Goal: Information Seeking & Learning: Learn about a topic

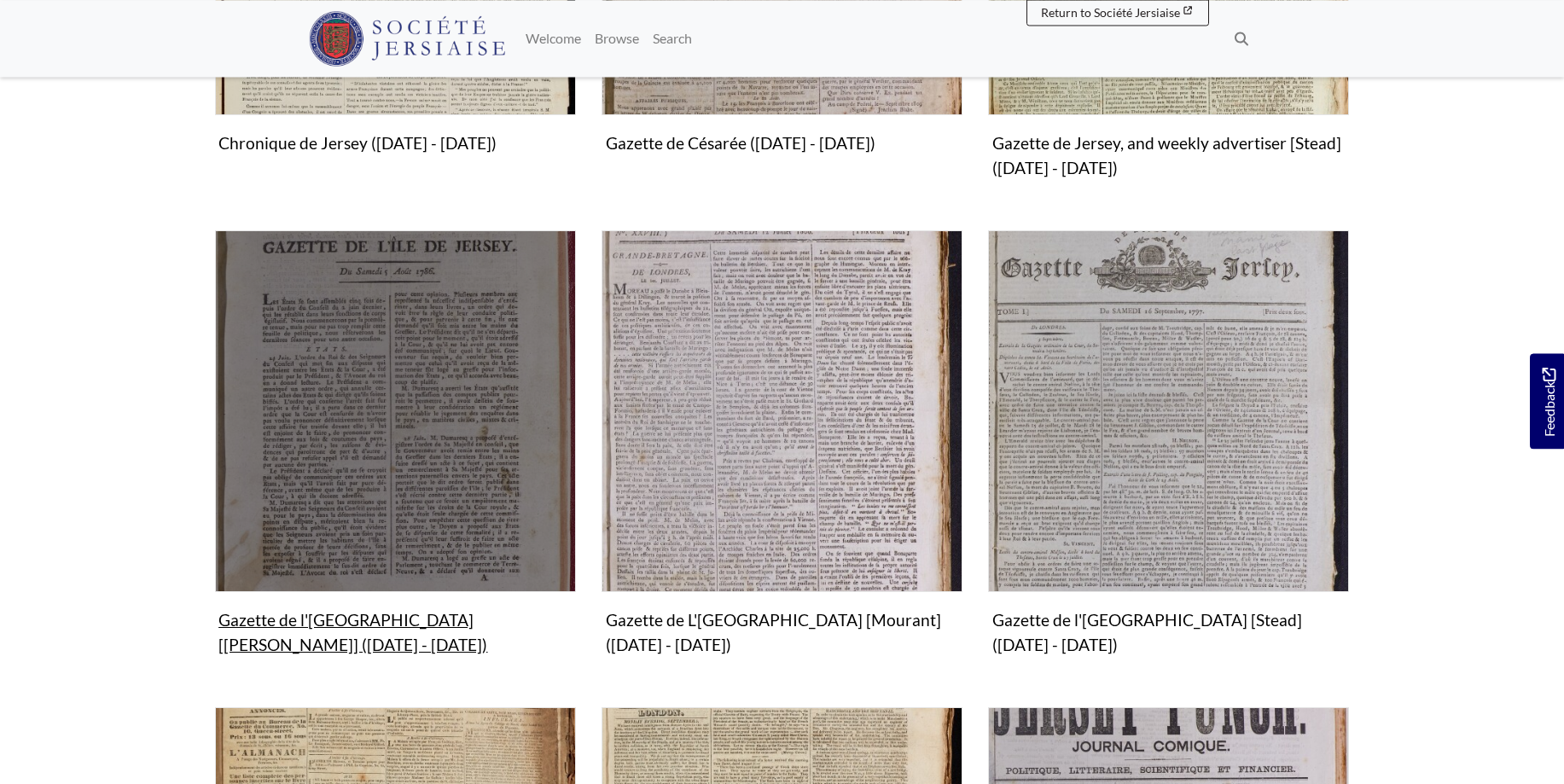
scroll to position [870, 0]
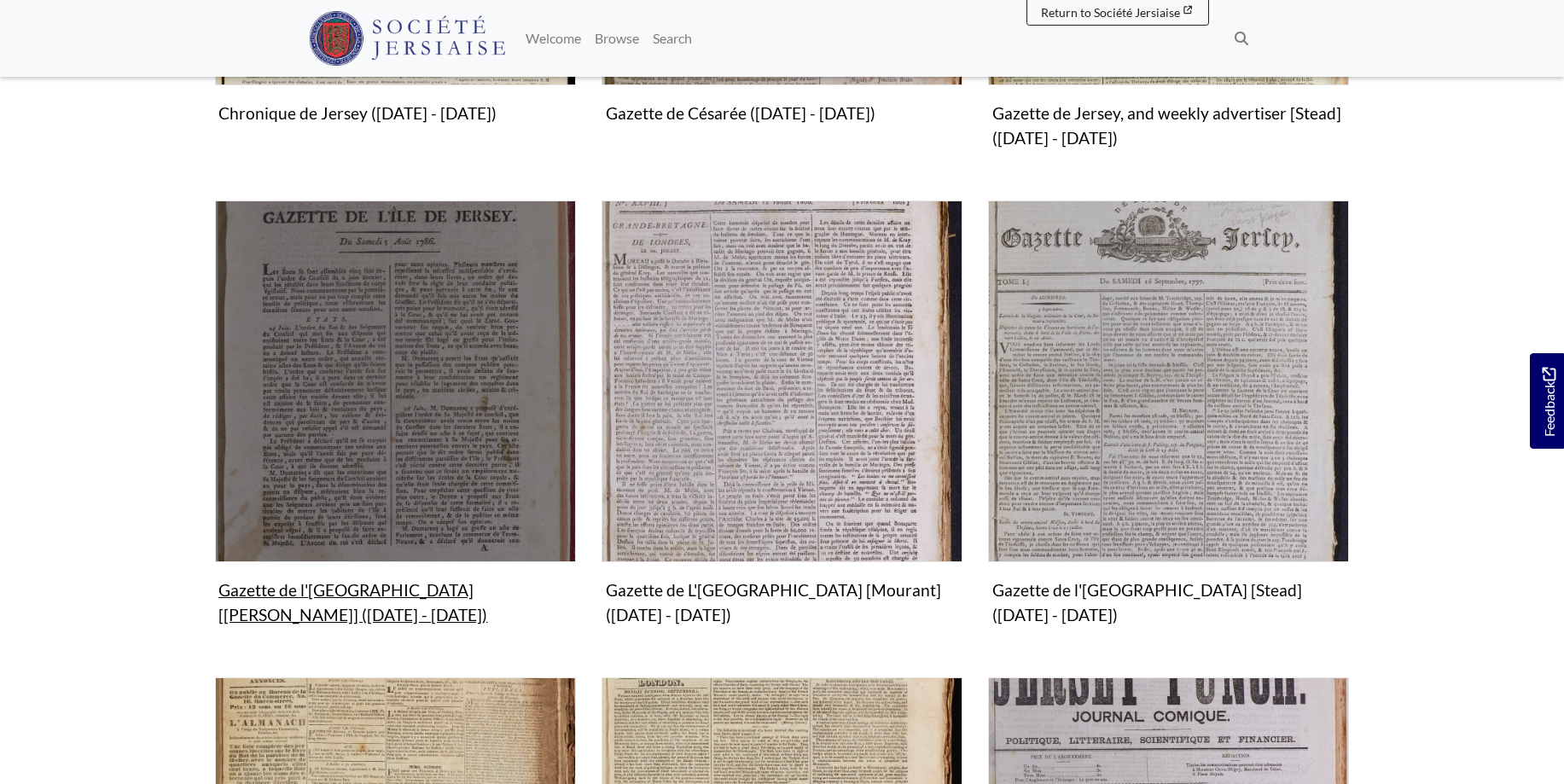
click at [352, 423] on img "Subcollection" at bounding box center [396, 381] width 361 height 361
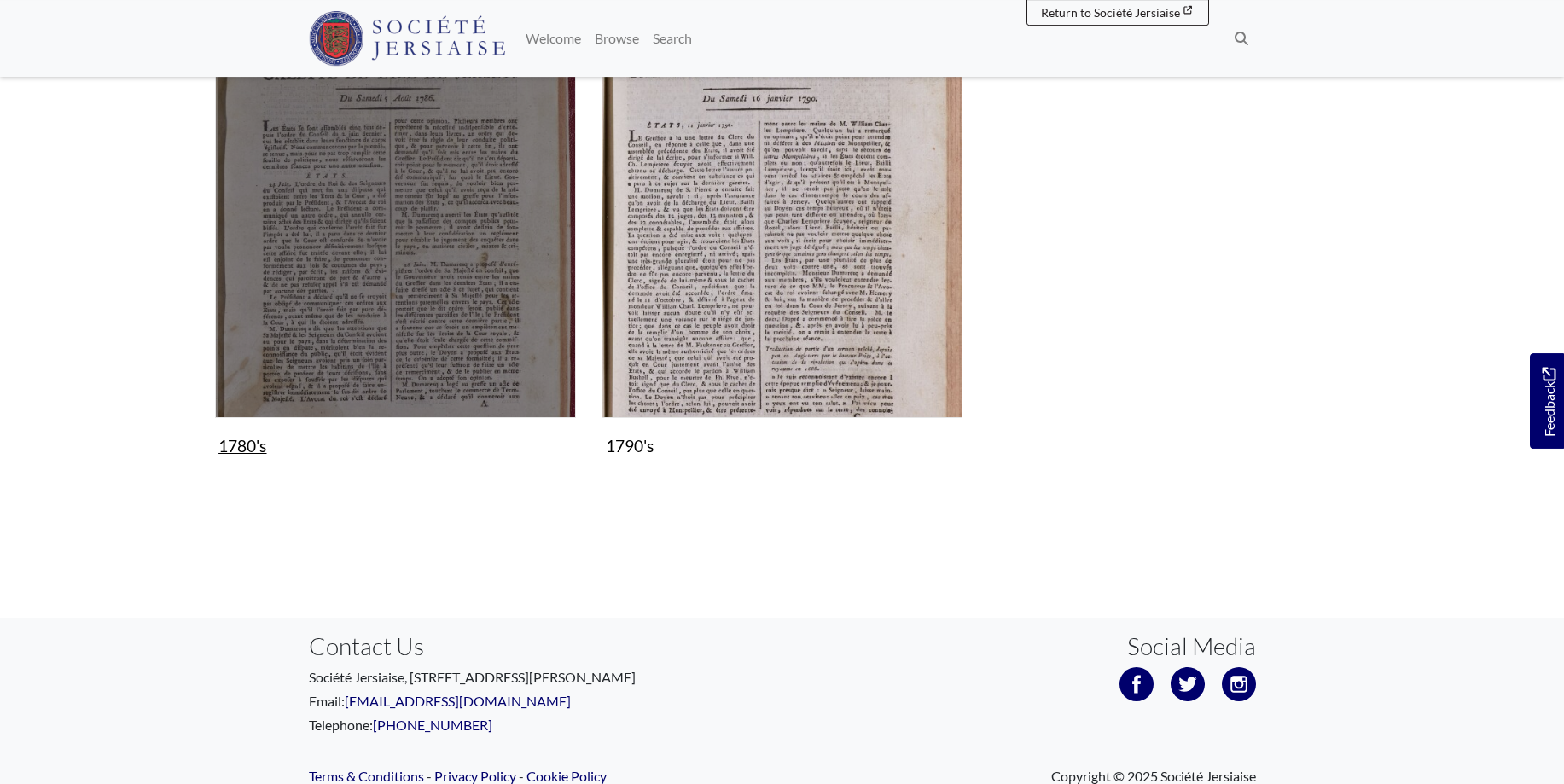
scroll to position [370, 0]
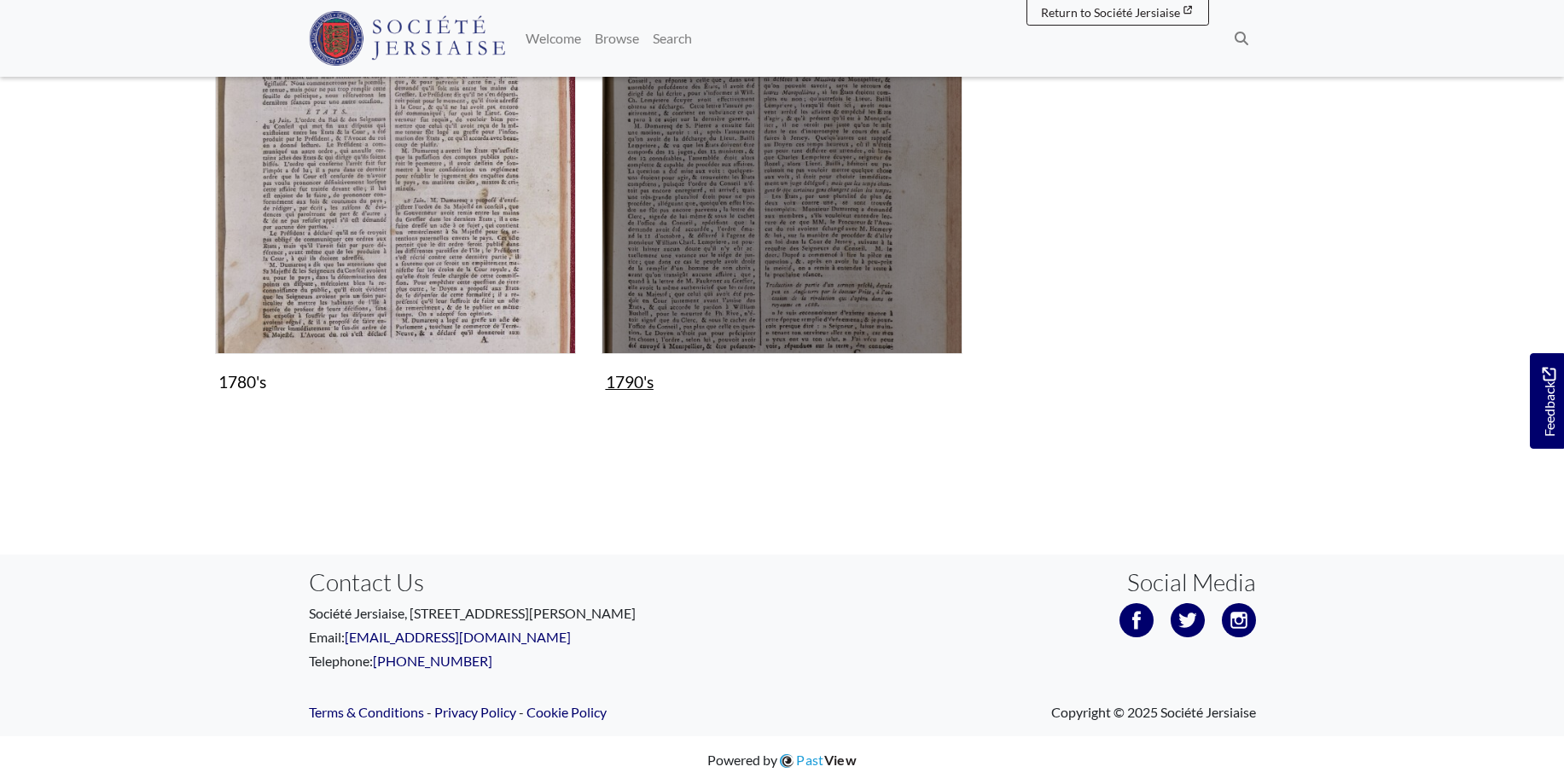
click at [778, 284] on img "Subcollection" at bounding box center [782, 174] width 361 height 361
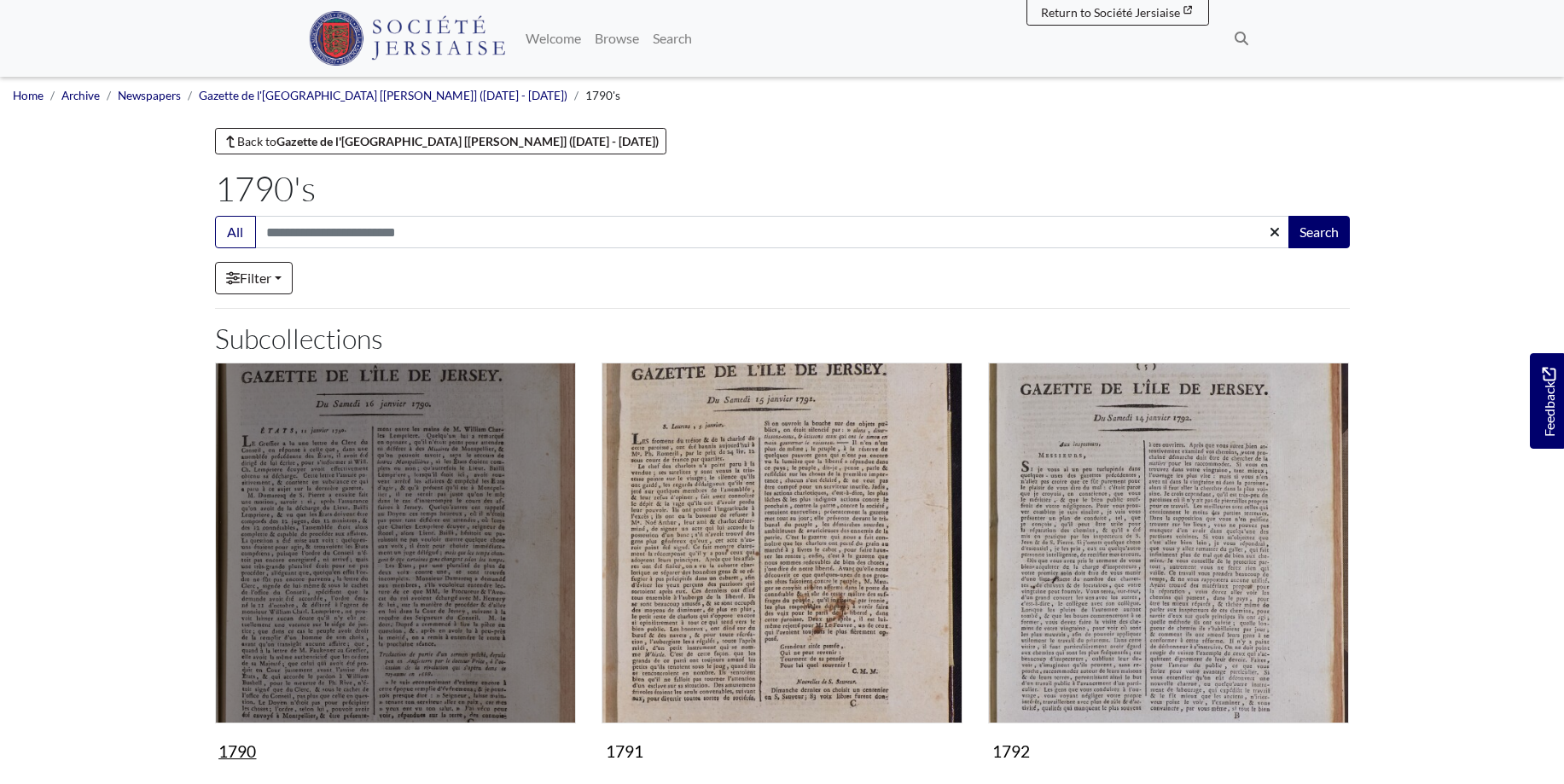
click at [323, 640] on img "Subcollection" at bounding box center [396, 543] width 361 height 361
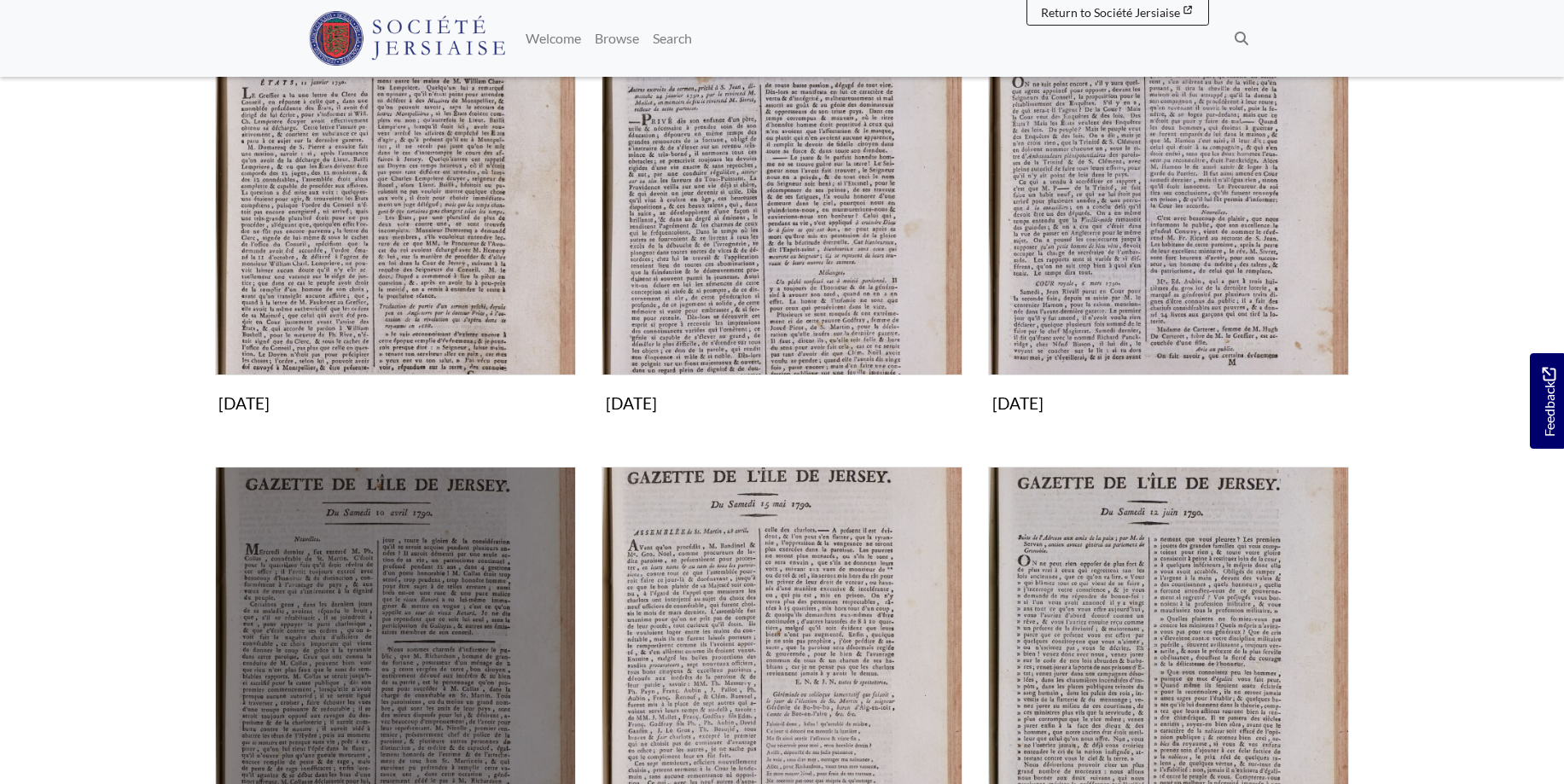
scroll to position [522, 0]
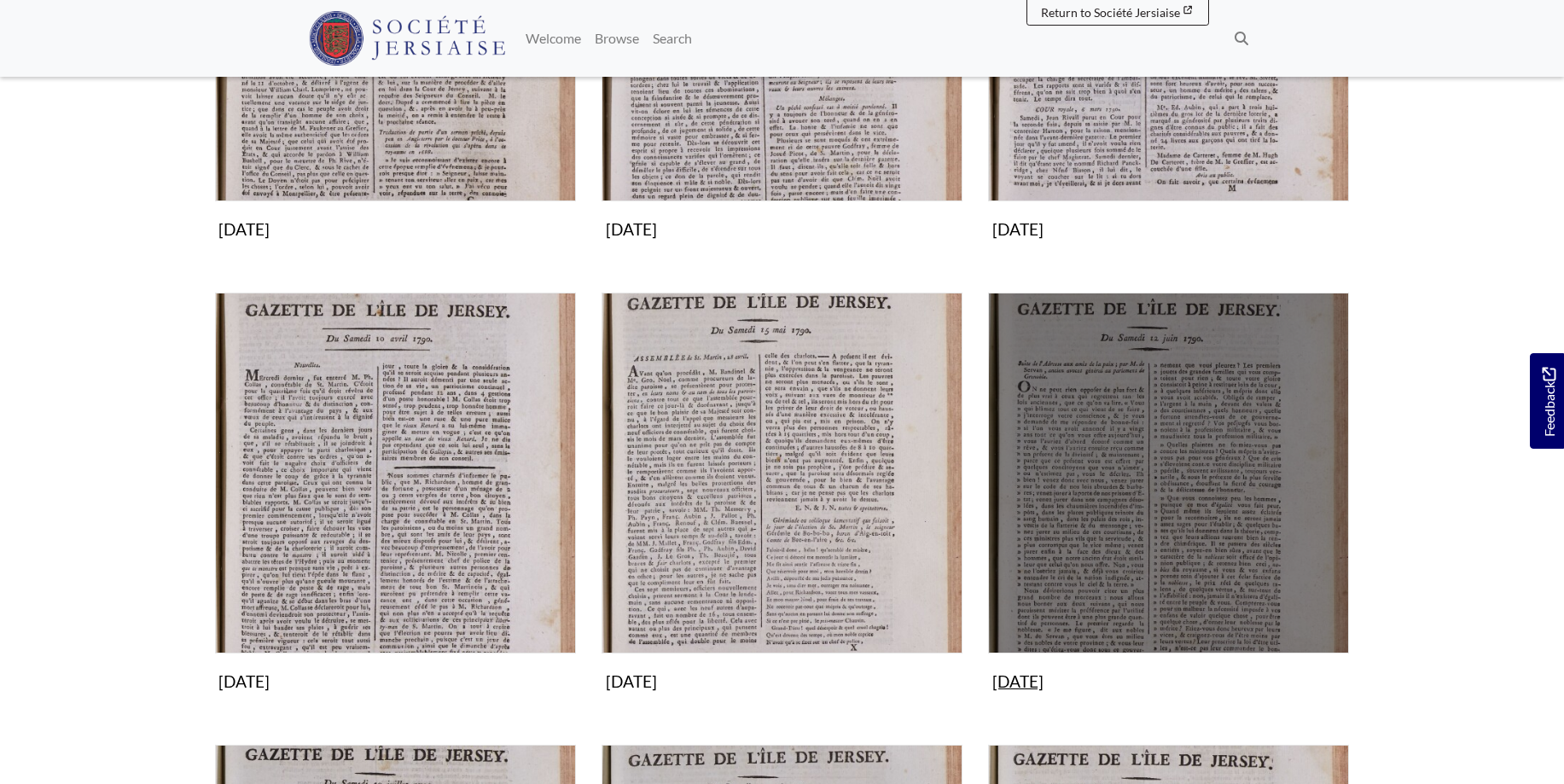
click at [1174, 515] on img "Subcollection" at bounding box center [1169, 473] width 361 height 361
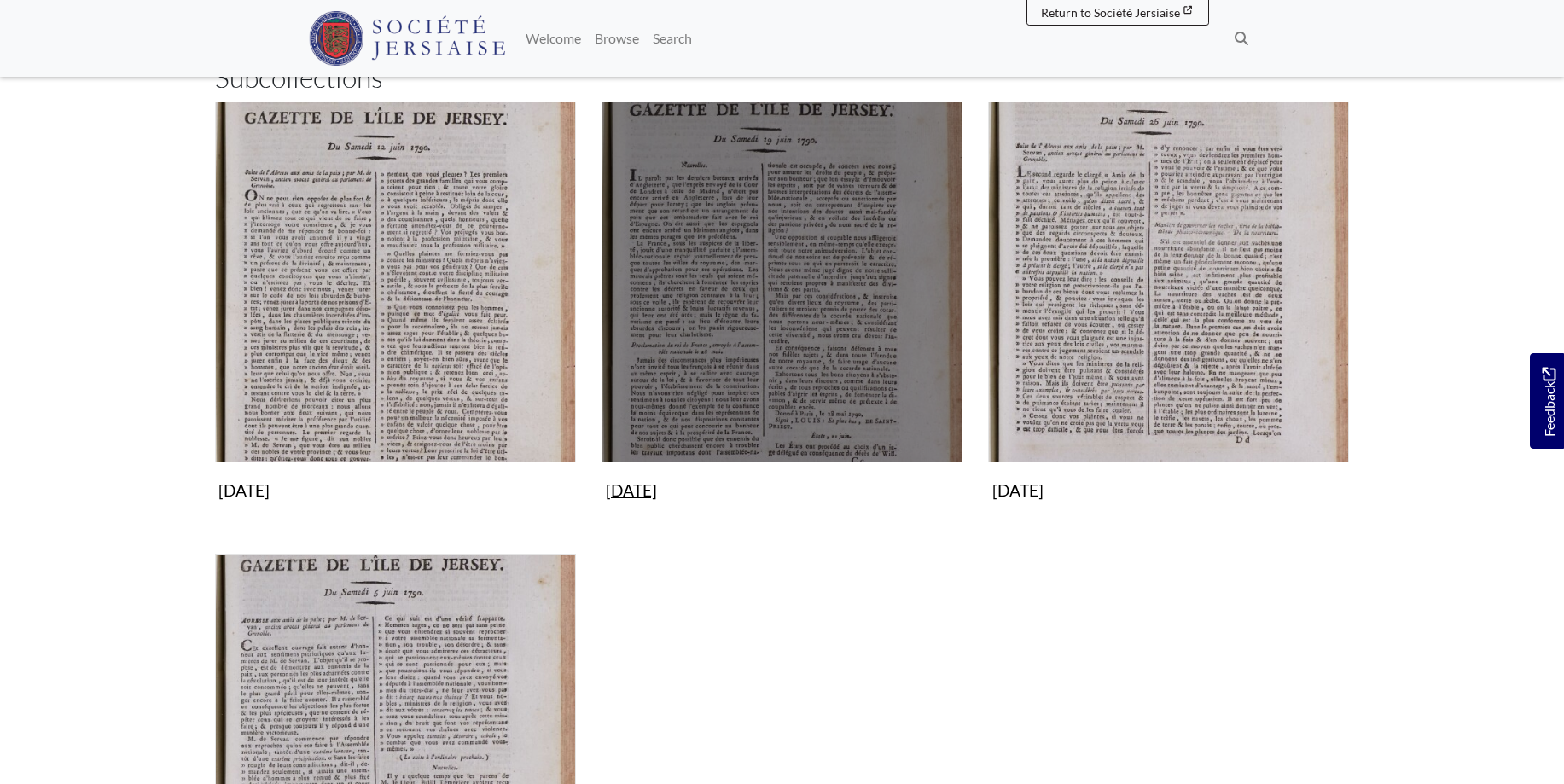
scroll to position [522, 0]
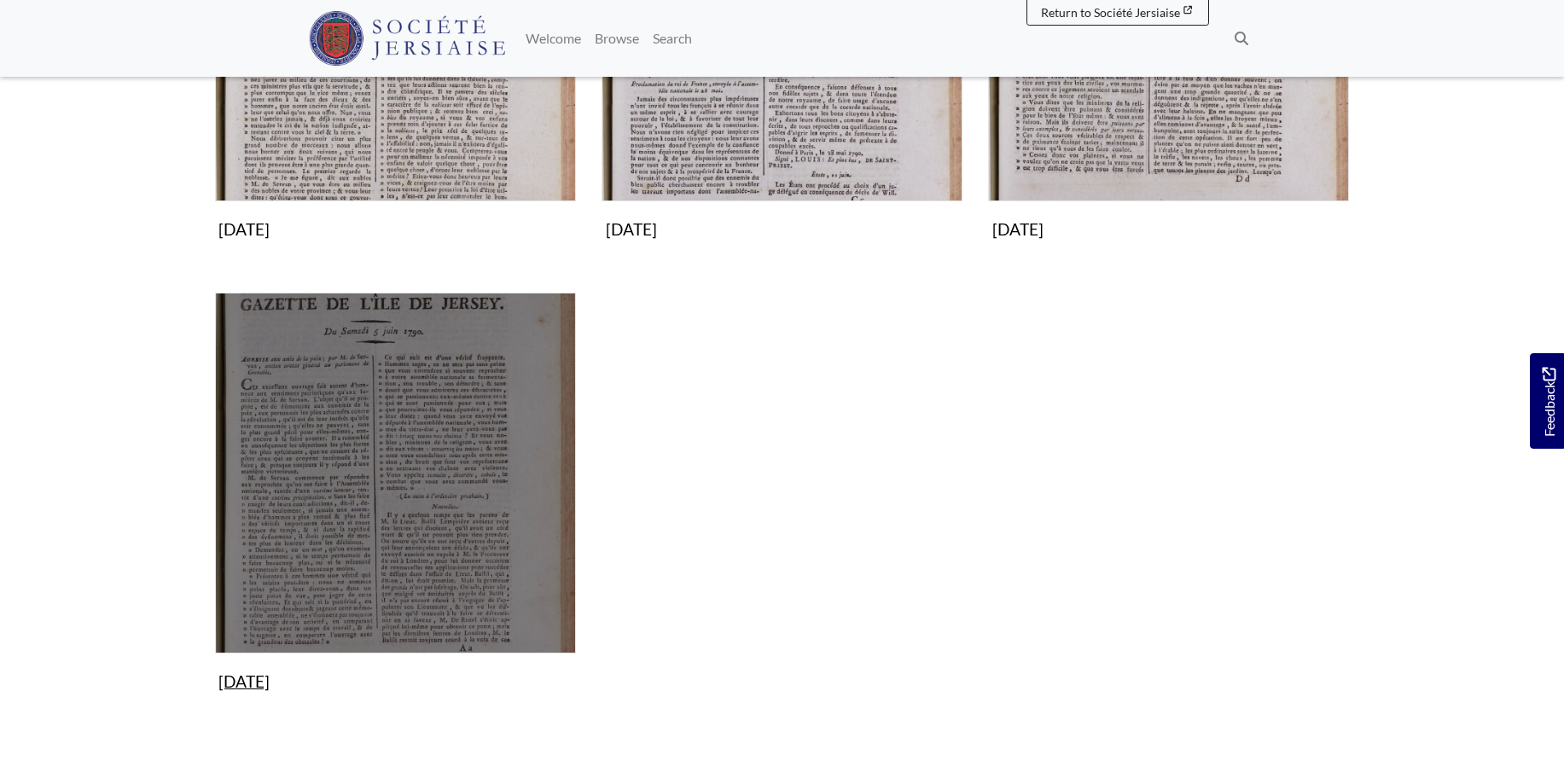
click at [457, 543] on img "Subcollection" at bounding box center [396, 473] width 361 height 361
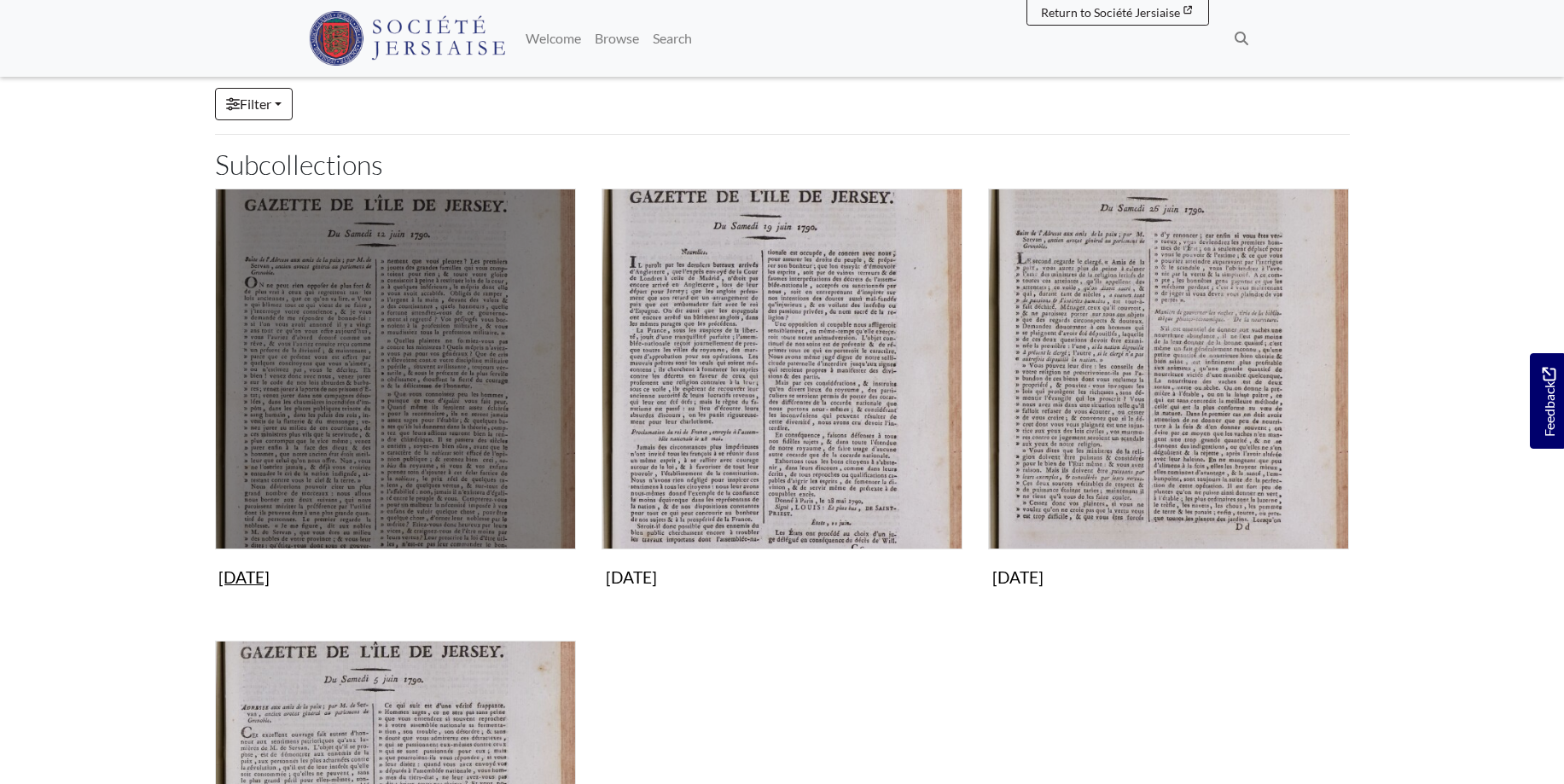
click at [474, 349] on img "Subcollection" at bounding box center [396, 369] width 361 height 361
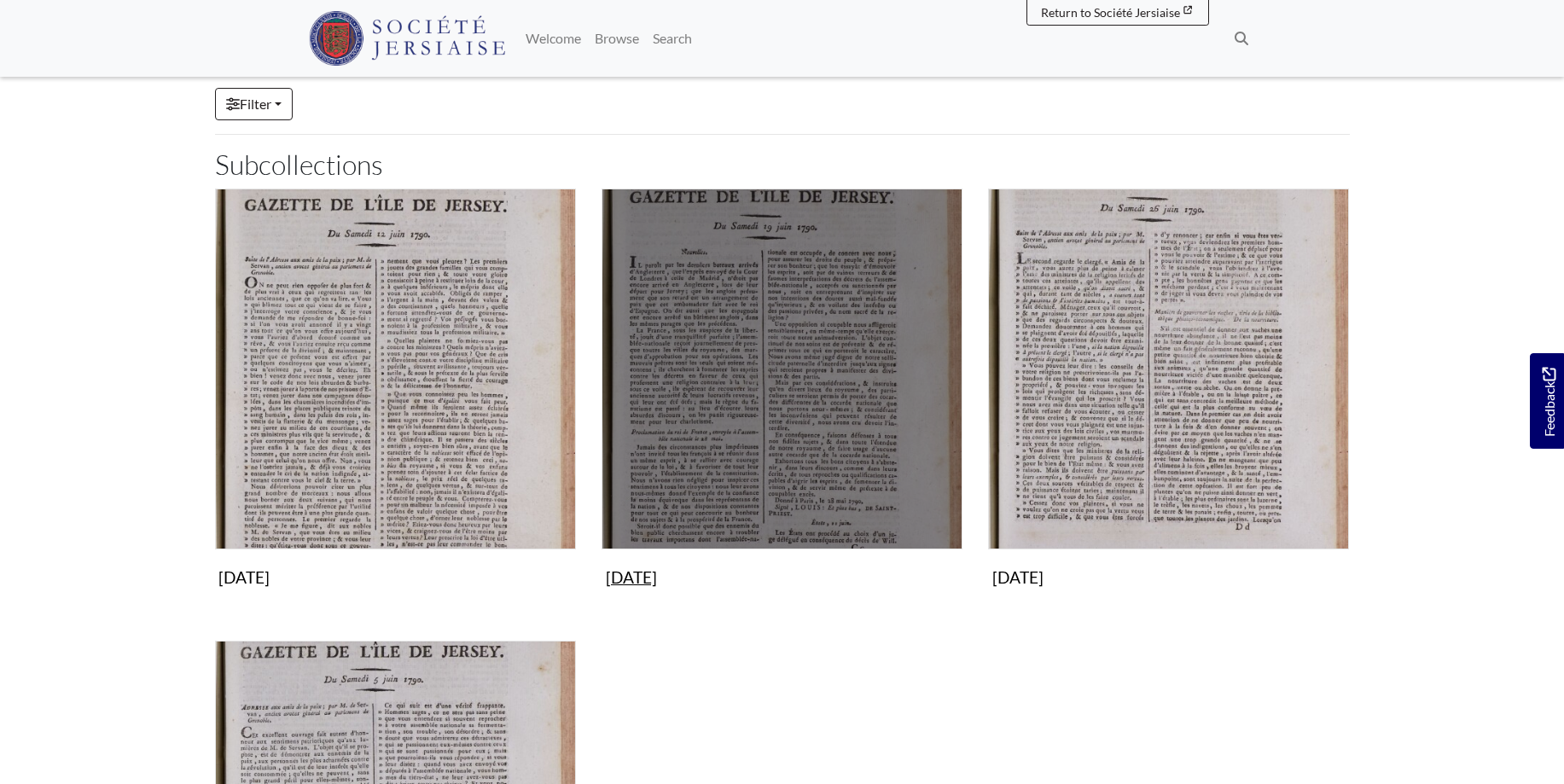
click at [777, 377] on img "Subcollection" at bounding box center [782, 369] width 361 height 361
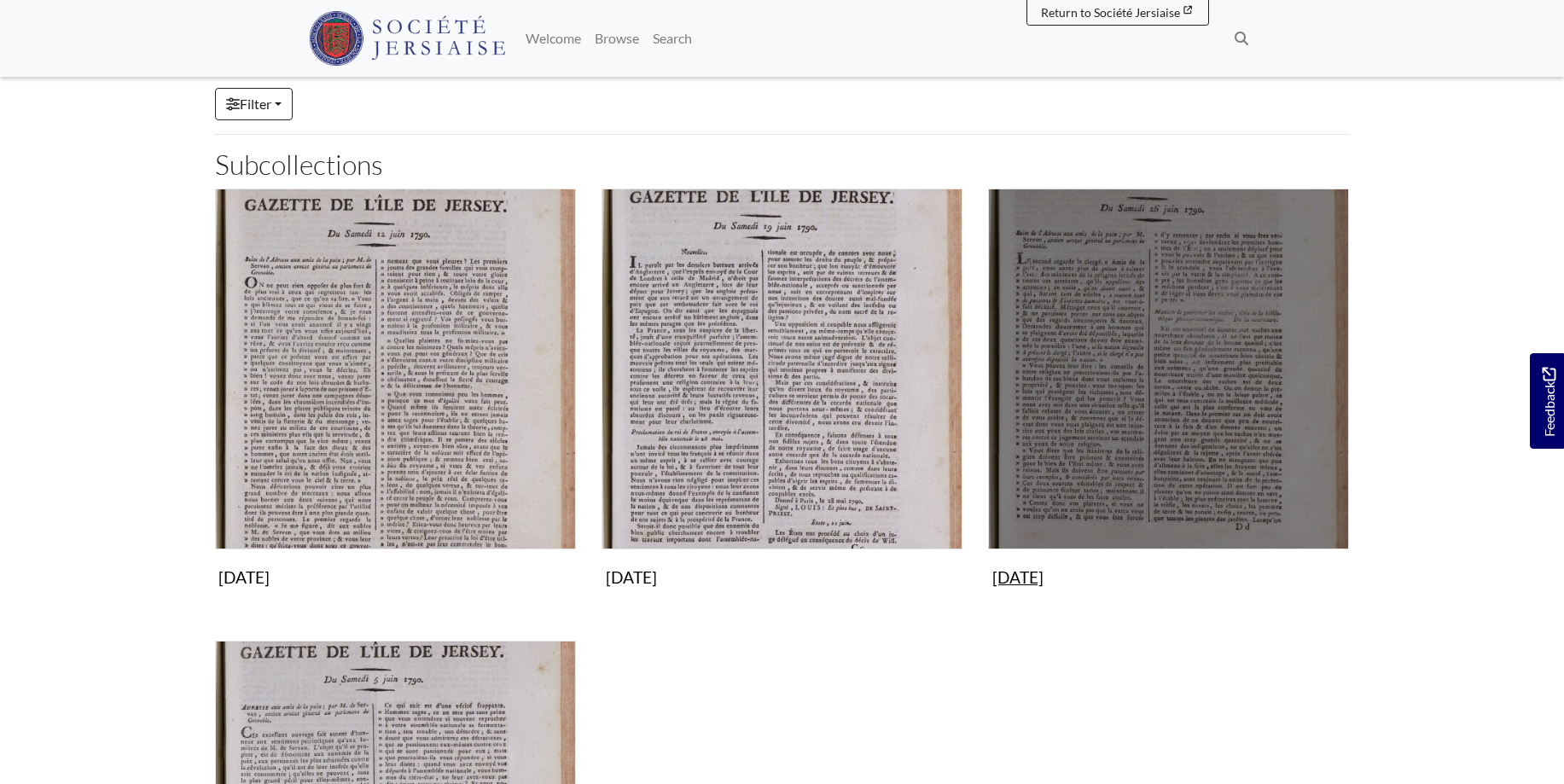
click at [1189, 339] on img "Subcollection" at bounding box center [1169, 369] width 361 height 361
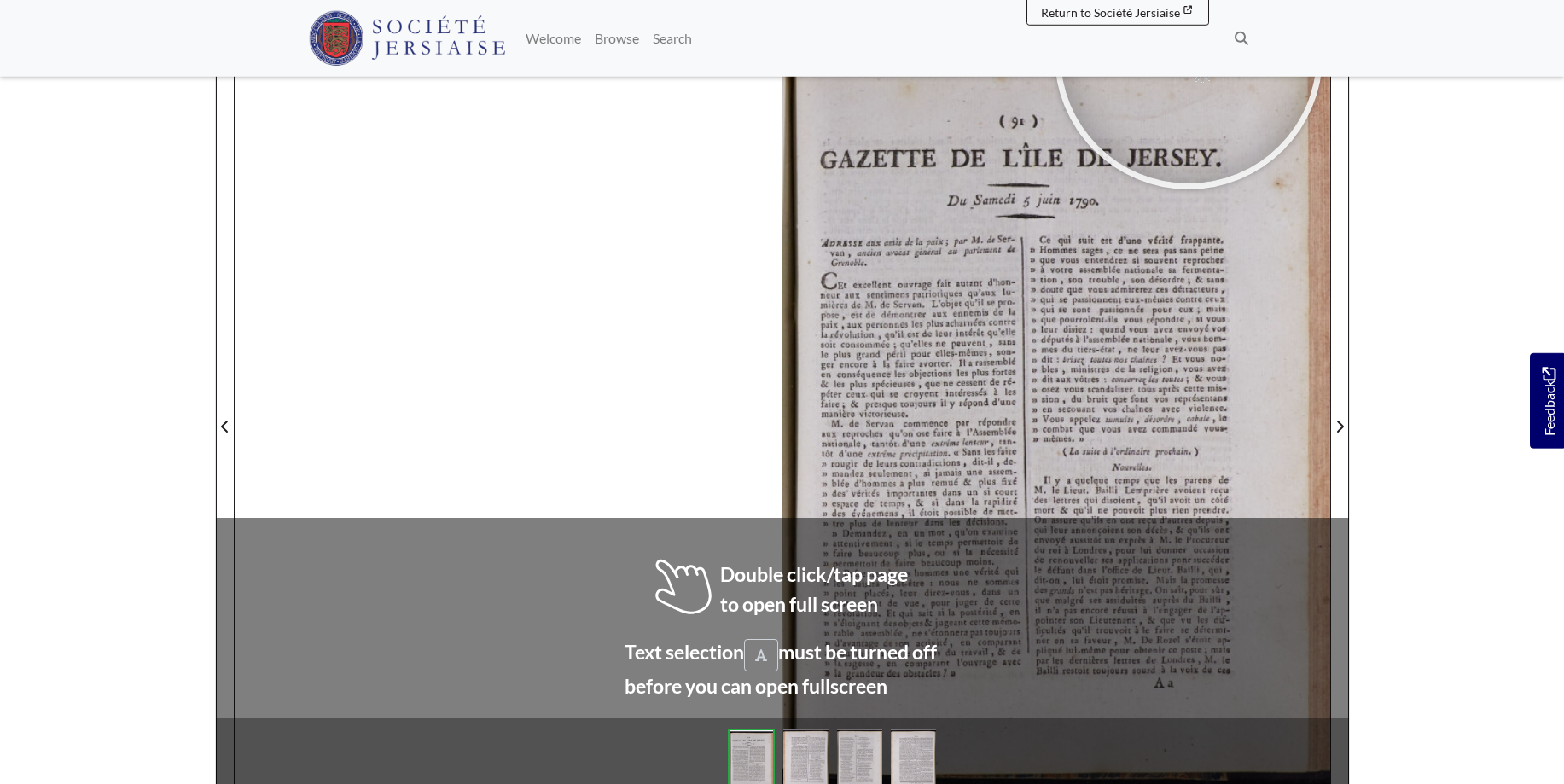
scroll to position [250, 0]
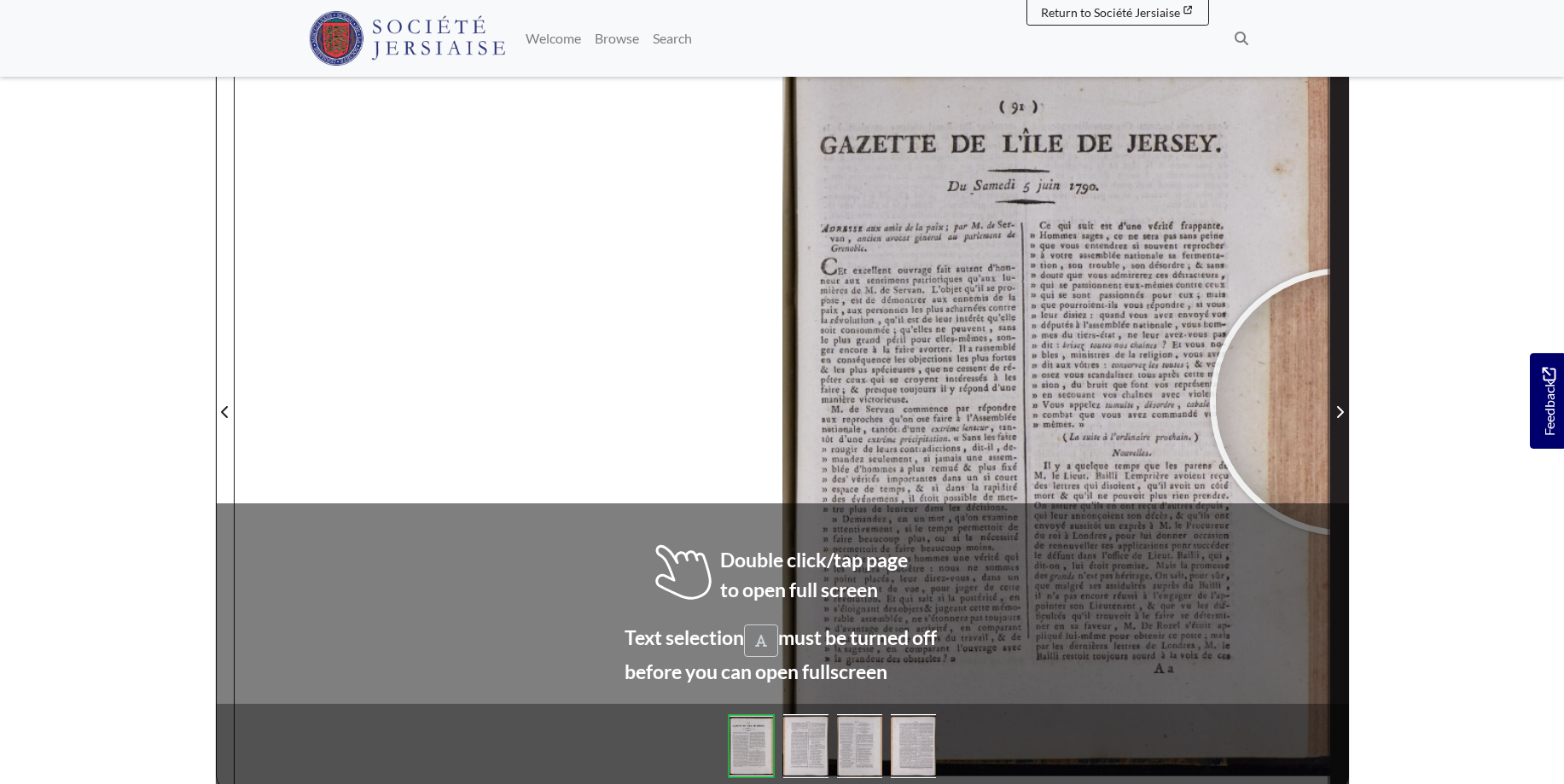
click at [1344, 401] on span "Next Page" at bounding box center [1340, 401] width 17 height 773
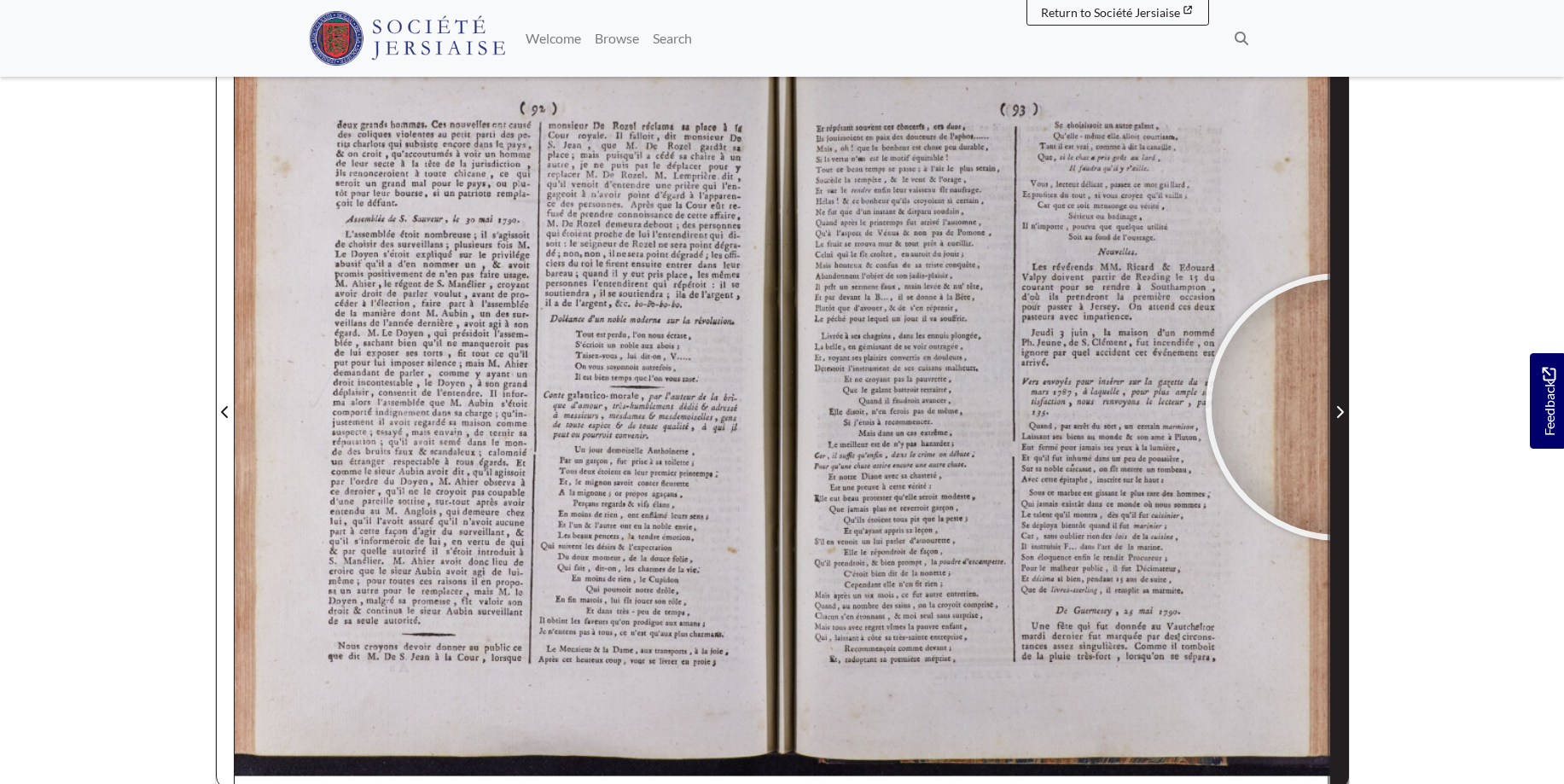
click at [1340, 407] on icon "Next Page" at bounding box center [1339, 412] width 9 height 13
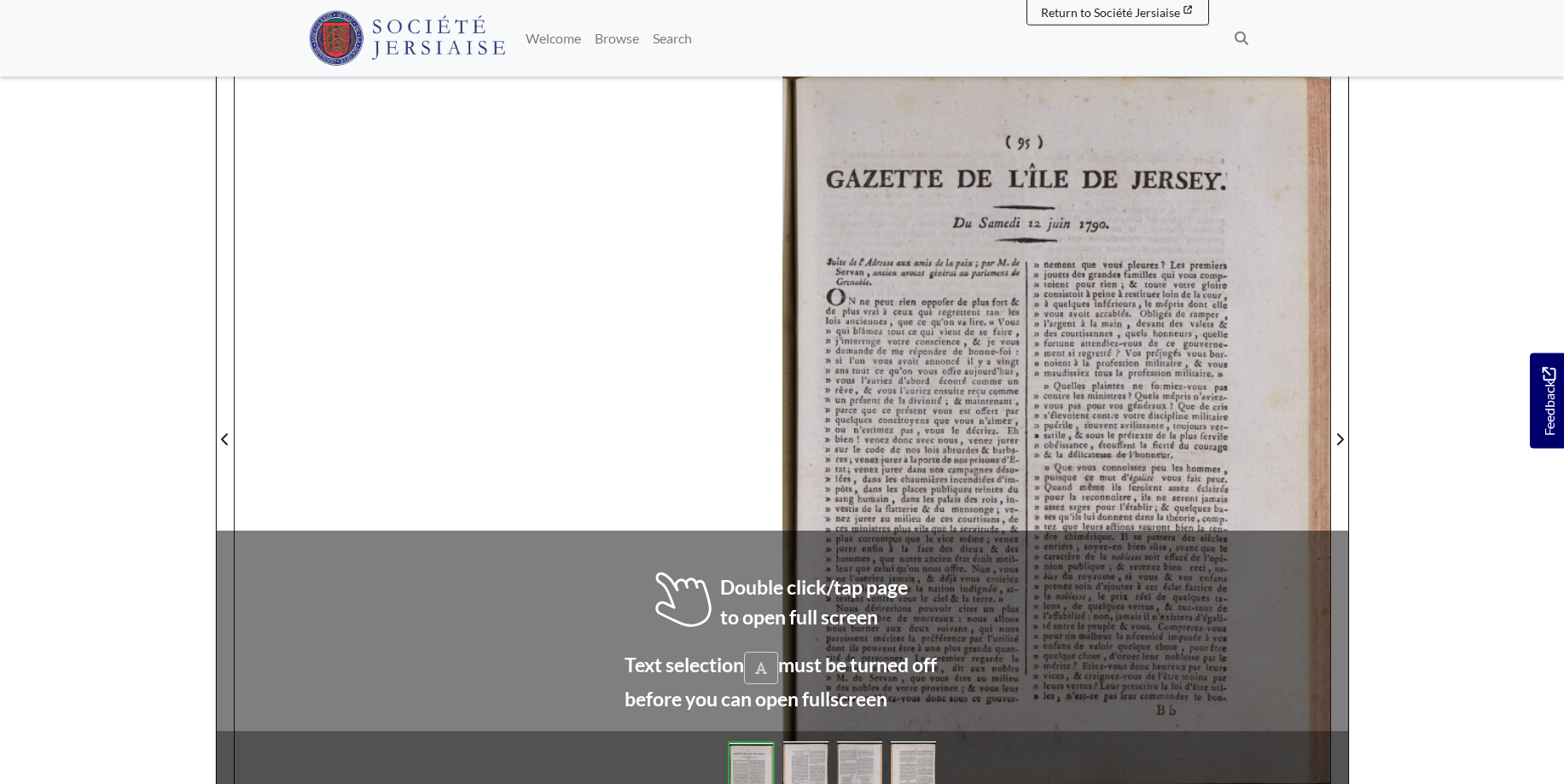
scroll to position [235, 0]
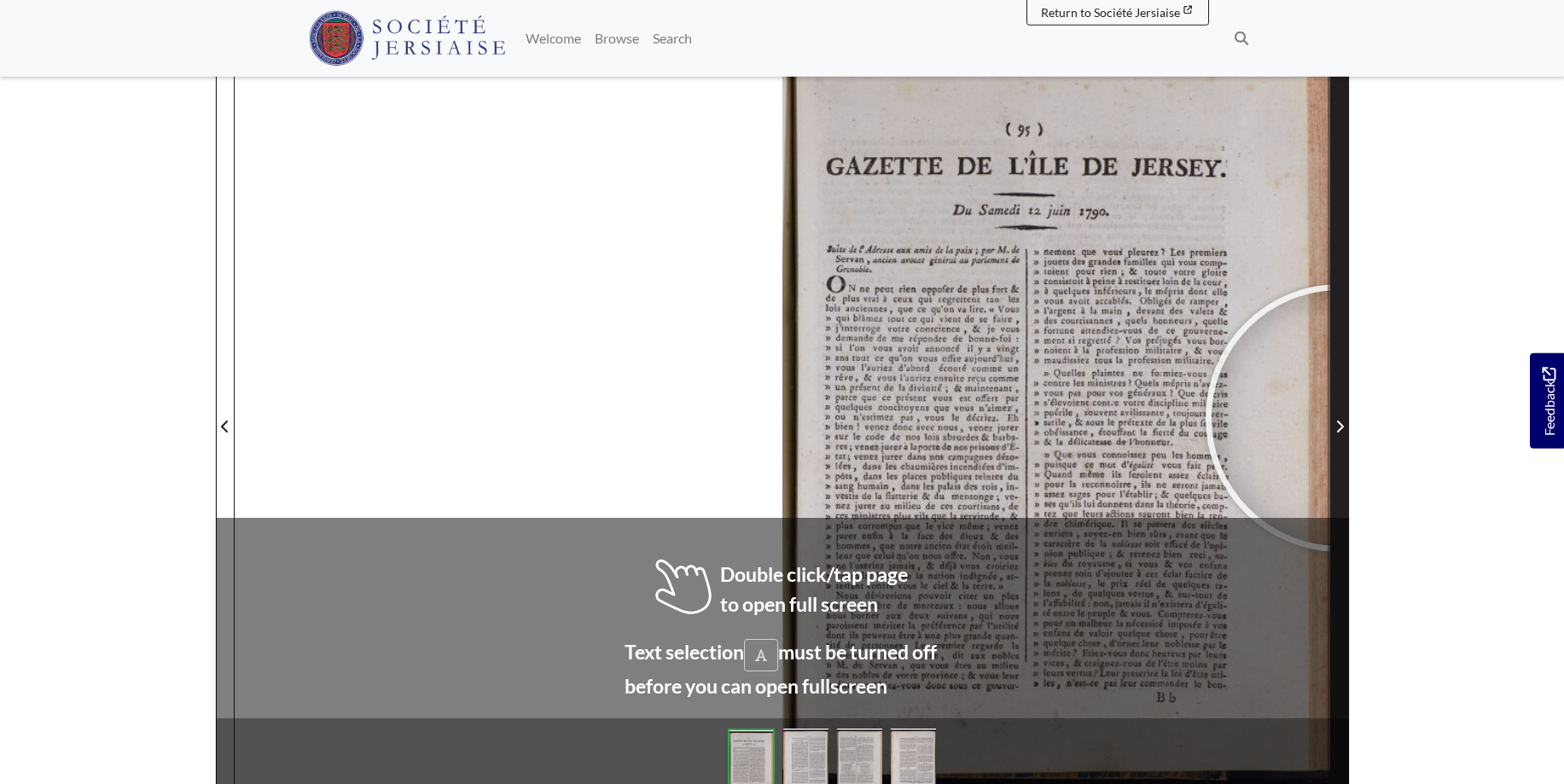
click at [1340, 418] on span "Next Page" at bounding box center [1340, 427] width 17 height 21
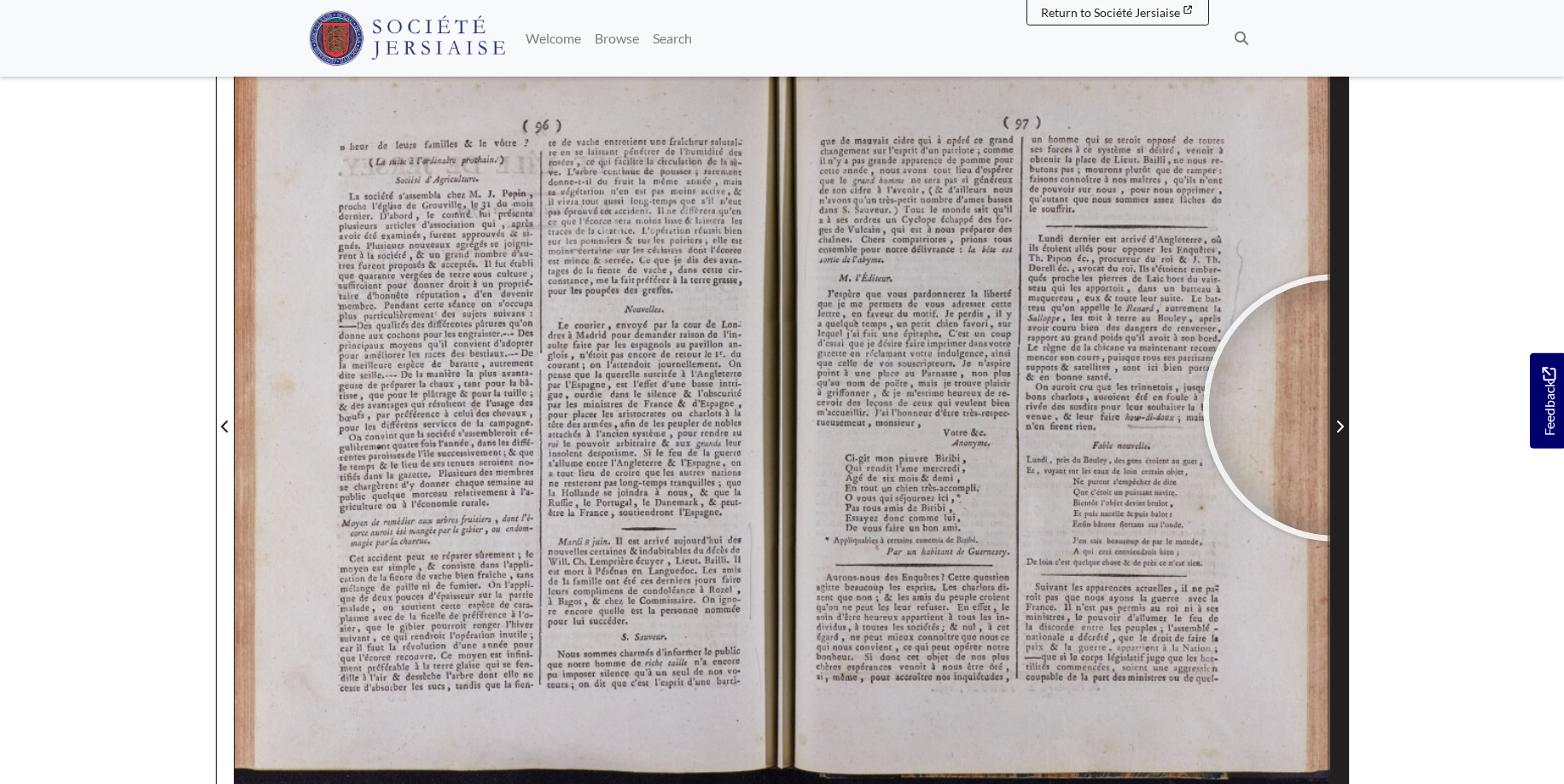
click at [1337, 408] on span "Next Page" at bounding box center [1340, 417] width 17 height 773
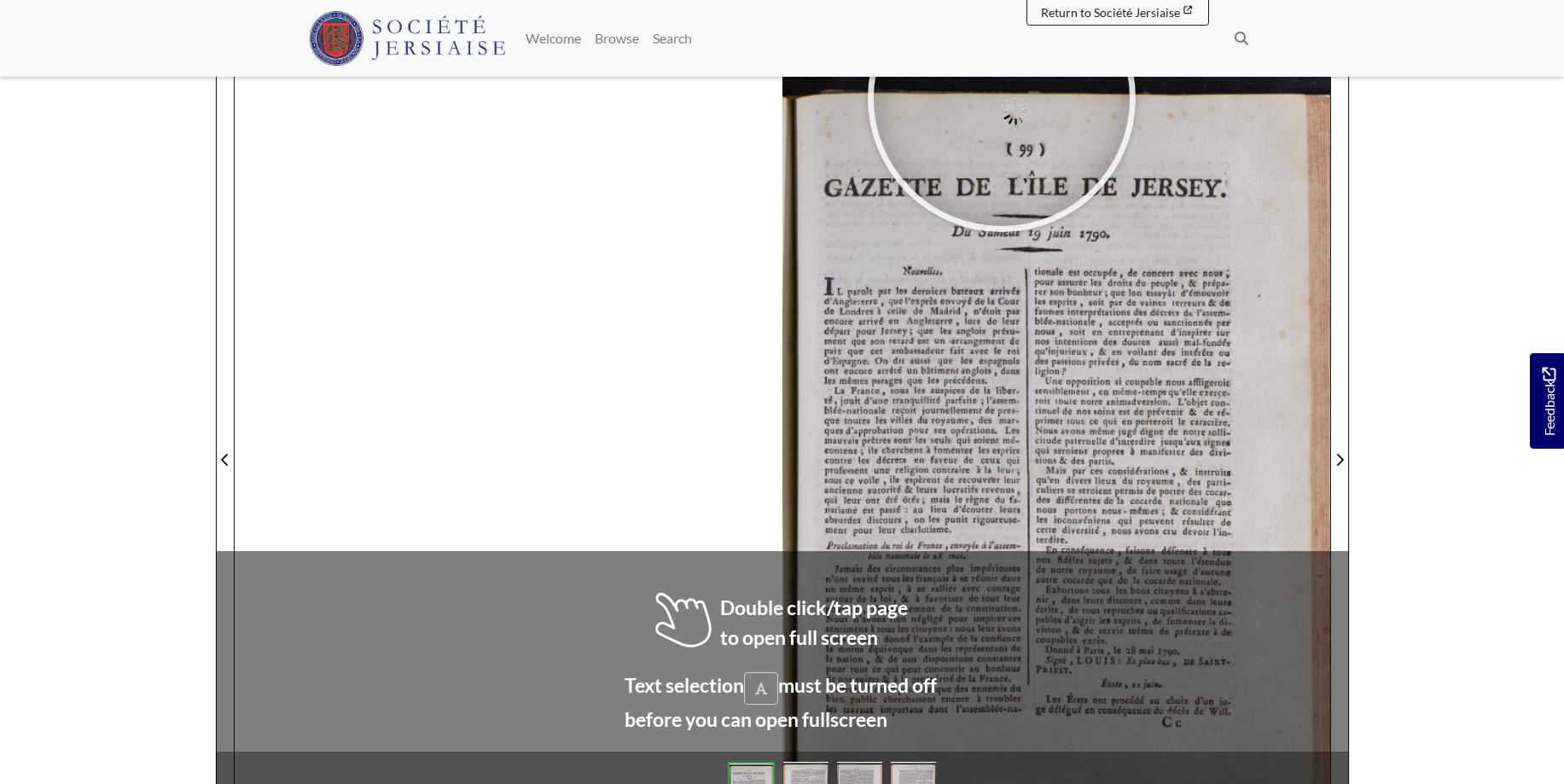
scroll to position [232, 0]
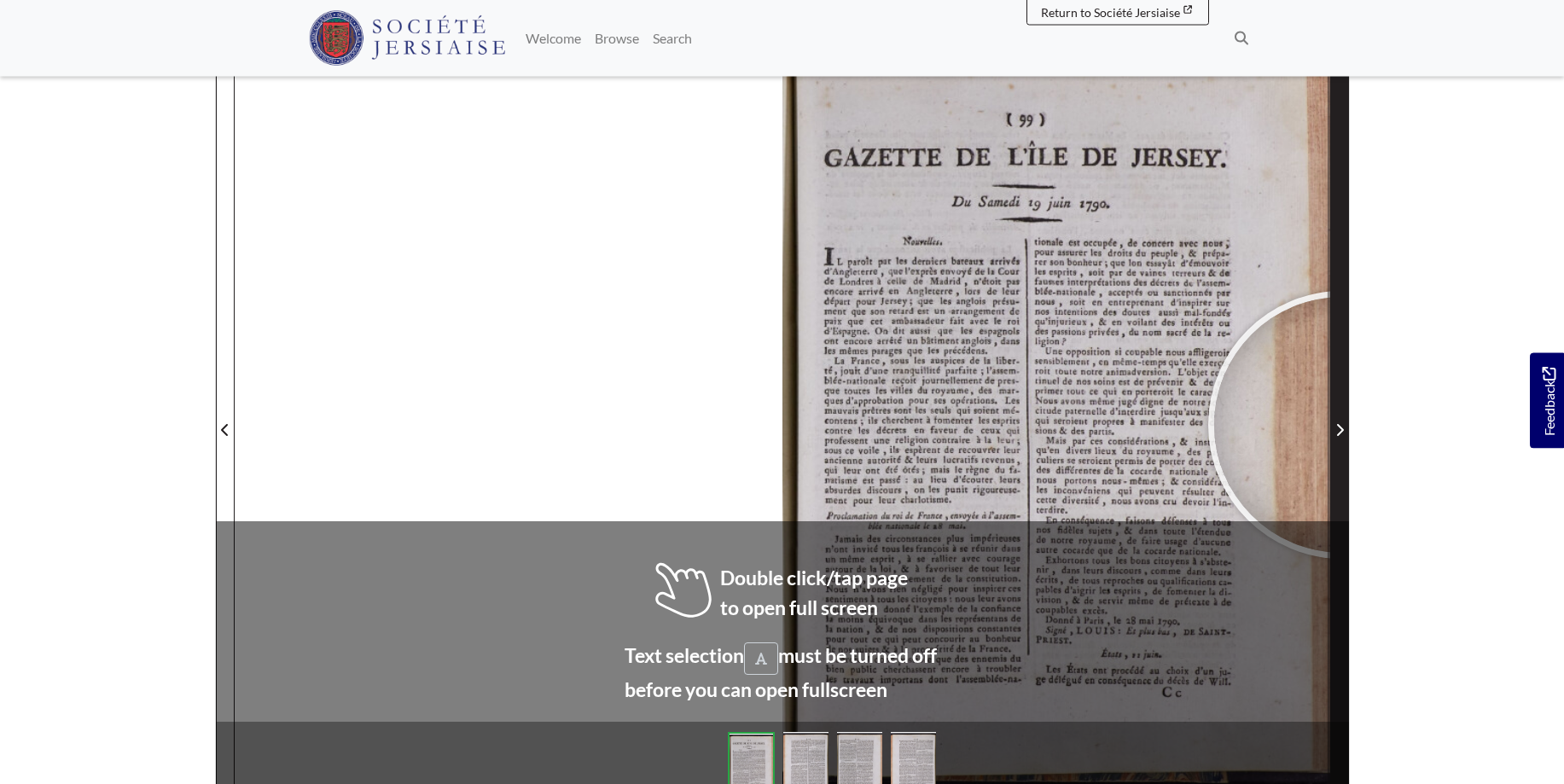
click at [1342, 425] on icon "Next Page" at bounding box center [1339, 430] width 9 height 13
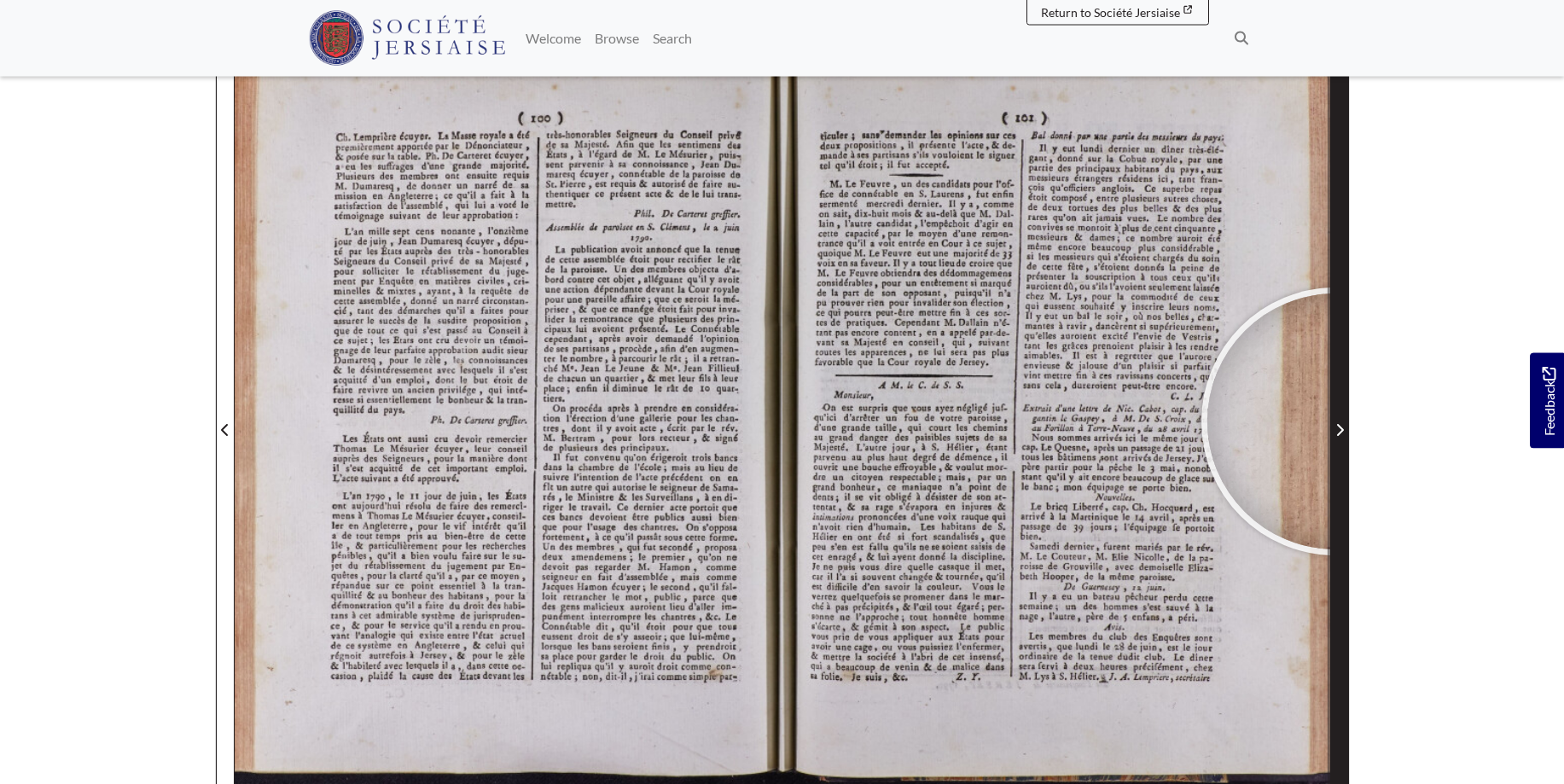
click at [1335, 421] on span "Next Page" at bounding box center [1340, 430] width 17 height 21
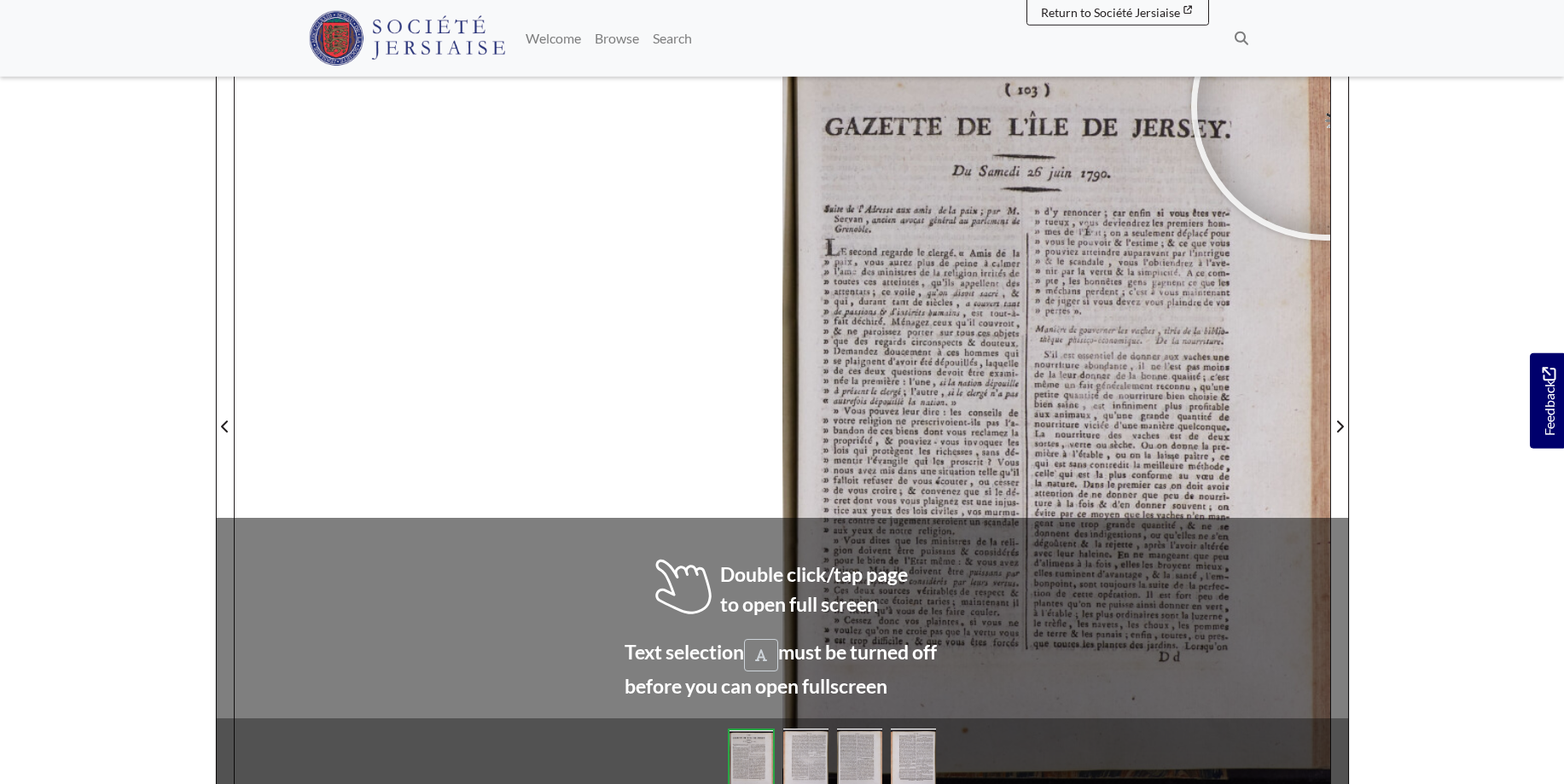
scroll to position [241, 0]
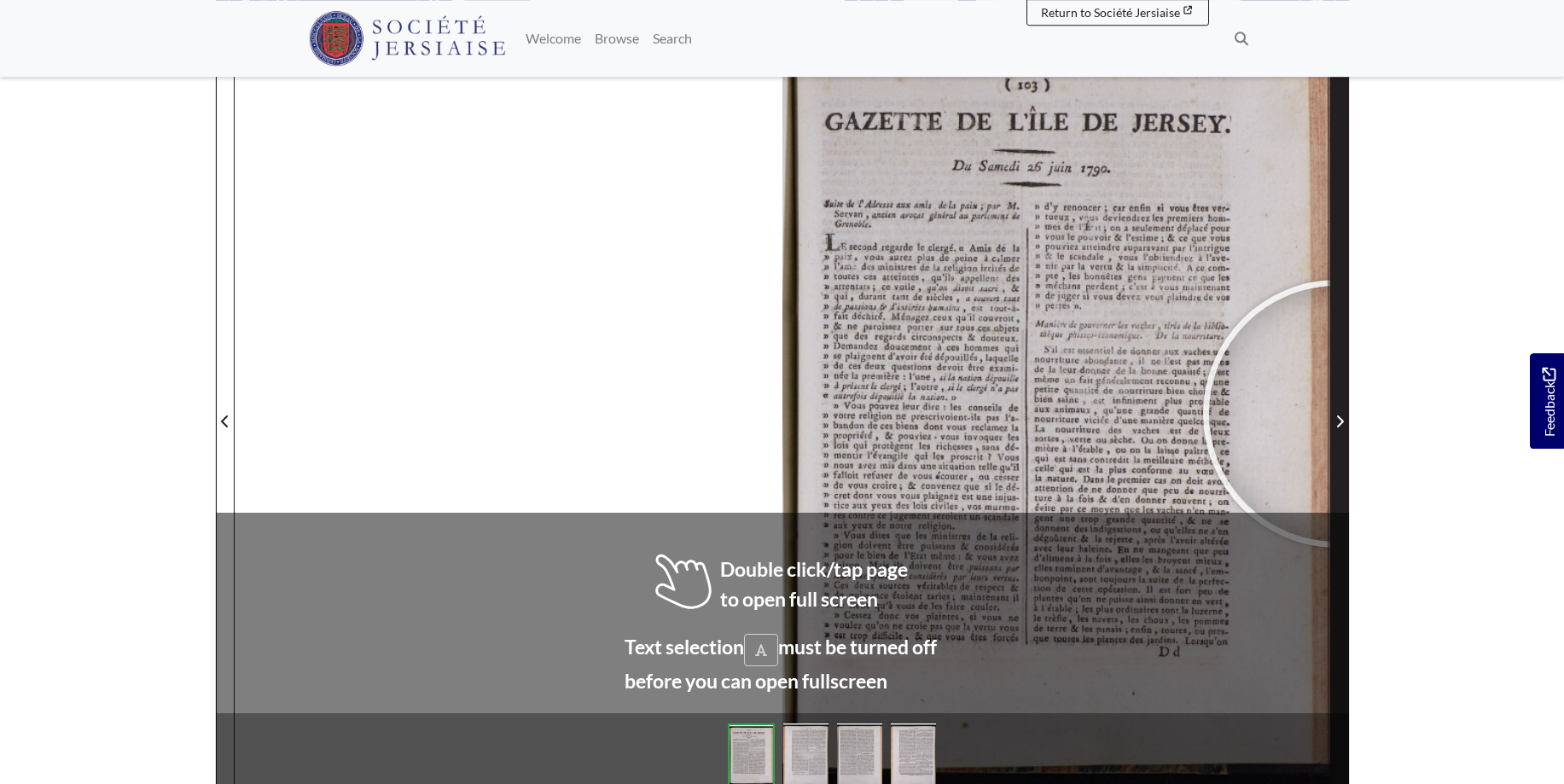
click at [1337, 413] on span "Next Page" at bounding box center [1340, 421] width 17 height 21
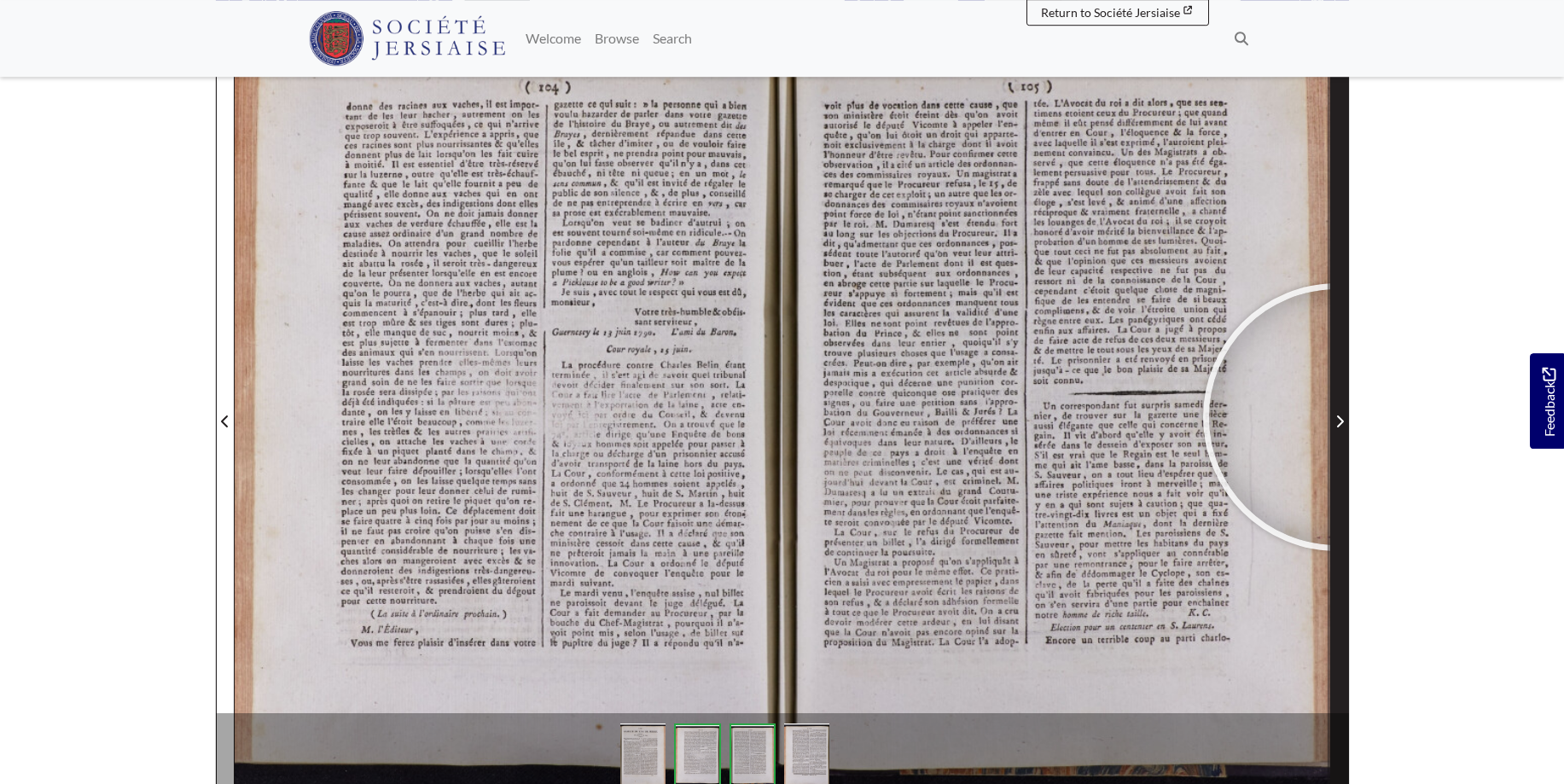
click at [1337, 418] on icon "Next Page" at bounding box center [1339, 421] width 9 height 13
